Goal: Task Accomplishment & Management: Complete application form

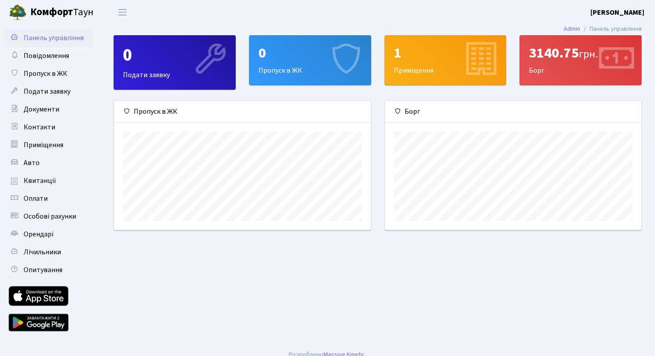
scroll to position [129, 256]
click at [64, 90] on span "Подати заявку" at bounding box center [47, 91] width 47 height 10
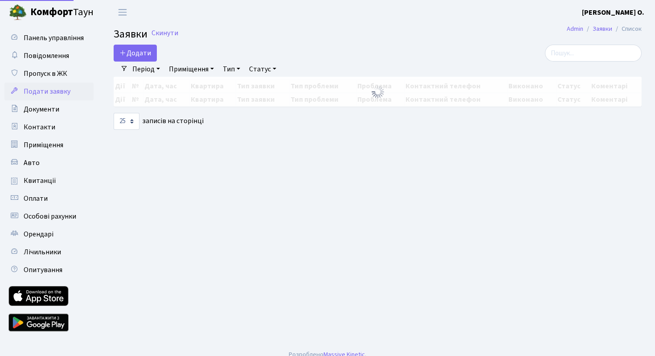
select select "25"
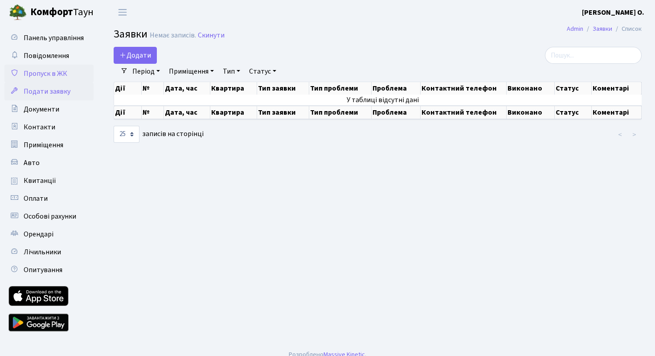
click at [55, 72] on span "Пропуск в ЖК" at bounding box center [46, 74] width 44 height 10
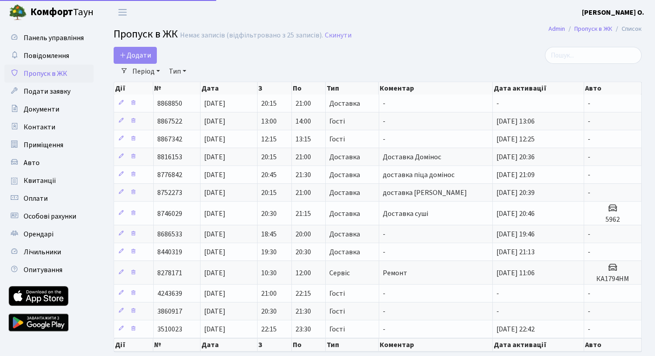
select select "25"
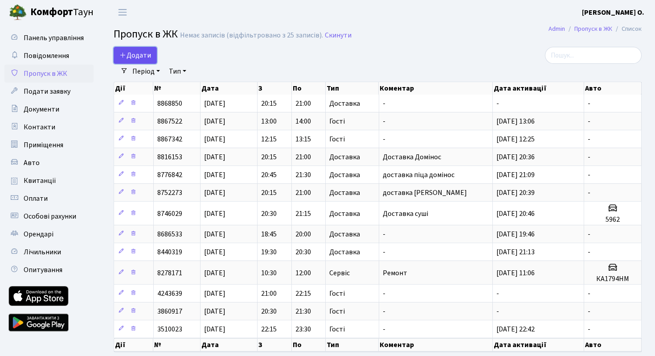
click at [130, 58] on span "Додати" at bounding box center [135, 55] width 32 height 10
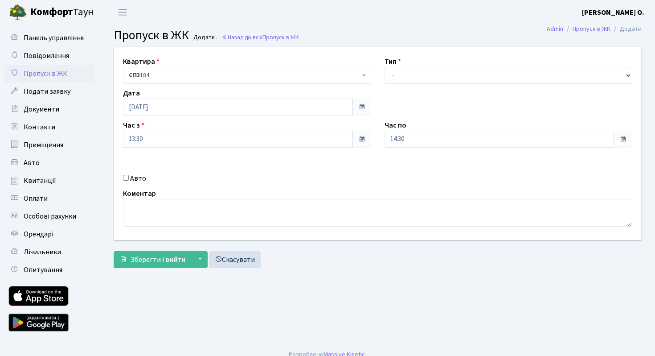
click at [618, 143] on span at bounding box center [623, 139] width 19 height 17
click at [624, 139] on span at bounding box center [622, 138] width 7 height 7
click at [482, 139] on input "14:30" at bounding box center [500, 139] width 230 height 17
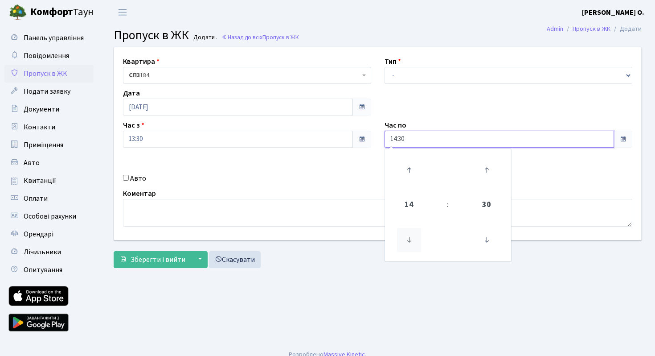
click at [410, 246] on icon at bounding box center [409, 240] width 24 height 24
click at [410, 172] on icon at bounding box center [409, 170] width 24 height 24
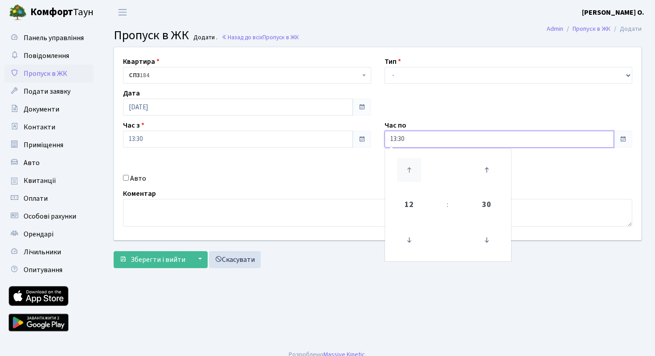
click at [410, 172] on icon at bounding box center [409, 170] width 24 height 24
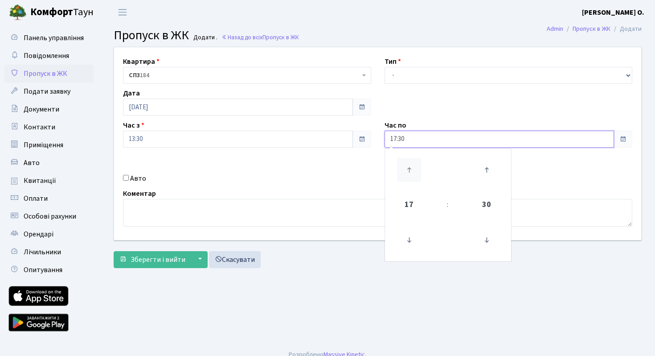
type input "18:30"
click at [165, 210] on textarea at bounding box center [377, 213] width 509 height 28
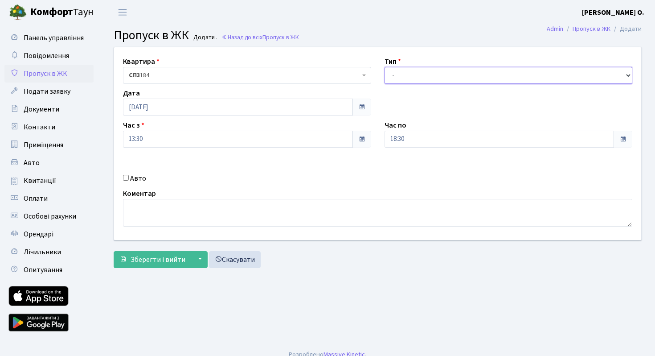
click at [432, 74] on select "- Доставка Таксі Гості Сервіс" at bounding box center [509, 75] width 248 height 17
select select "3"
click at [385, 67] on select "- Доставка Таксі Гості Сервіс" at bounding box center [509, 75] width 248 height 17
click at [156, 260] on span "Зберегти і вийти" at bounding box center [158, 259] width 55 height 10
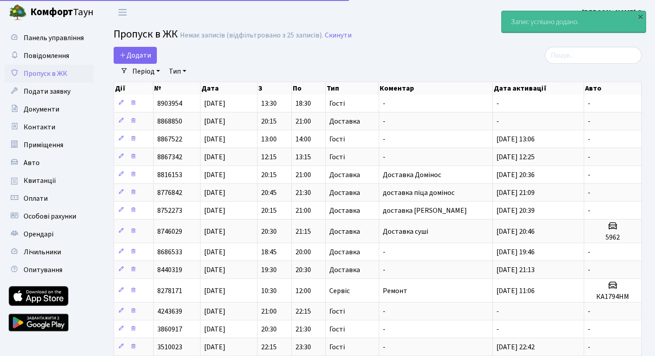
select select "25"
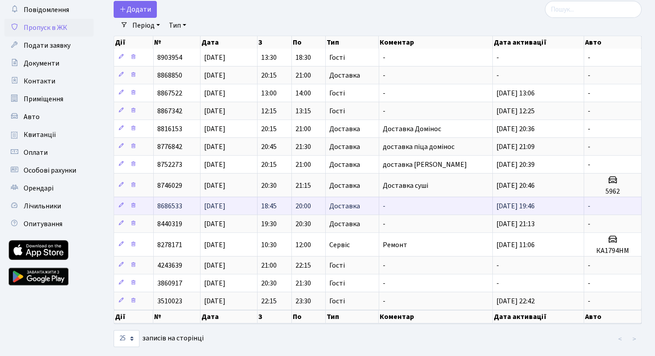
scroll to position [45, 0]
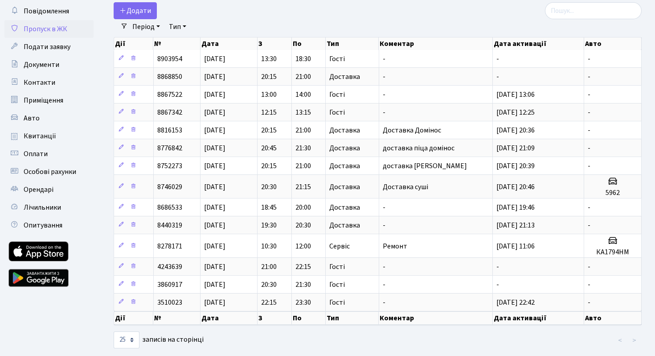
click at [51, 255] on link at bounding box center [38, 251] width 60 height 20
